Goal: Navigation & Orientation: Find specific page/section

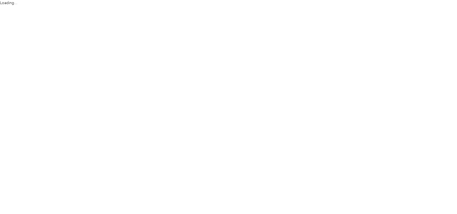
click at [403, 96] on html "Loading..." at bounding box center [227, 107] width 454 height 214
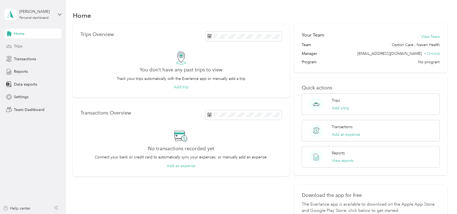
click at [17, 45] on span "Trips" at bounding box center [18, 46] width 8 height 6
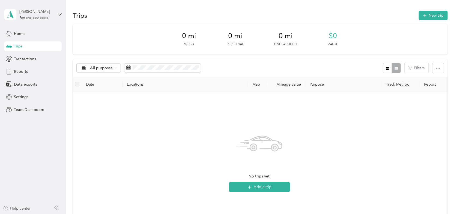
click at [22, 207] on div "Help center" at bounding box center [17, 209] width 28 height 6
